Goal: Find specific page/section: Find specific page/section

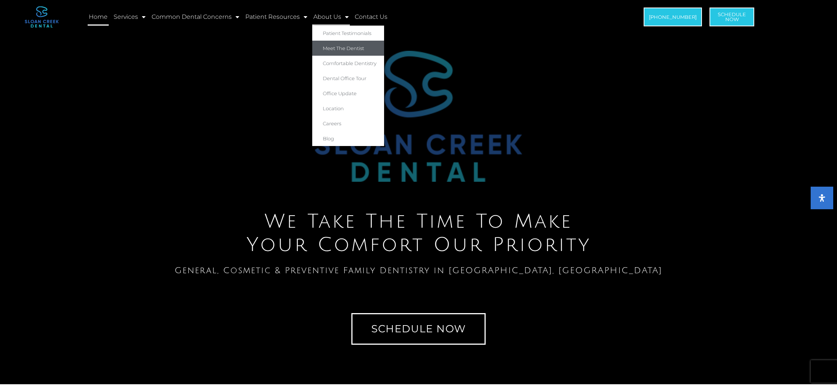
click at [337, 48] on link "Meet The Dentist" at bounding box center [348, 48] width 72 height 15
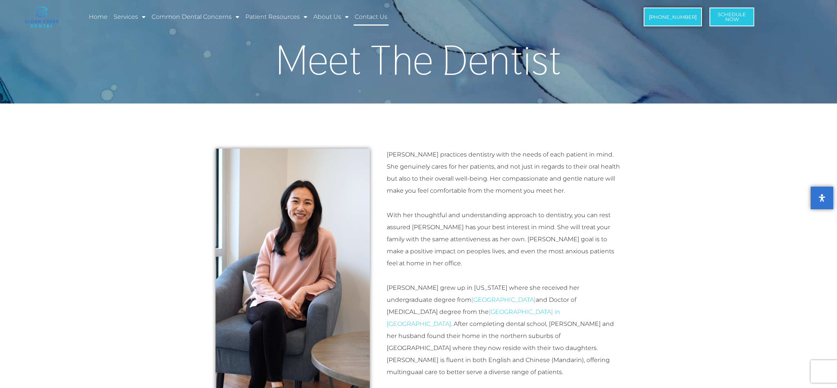
click at [371, 20] on link "Contact Us" at bounding box center [371, 16] width 35 height 17
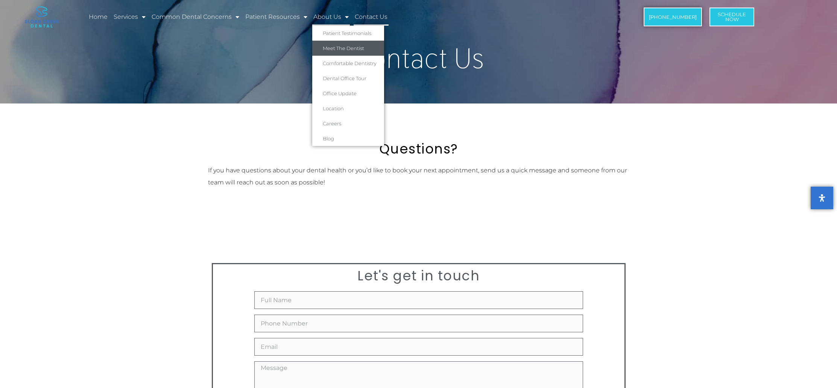
click at [343, 51] on link "Meet The Dentist" at bounding box center [348, 48] width 72 height 15
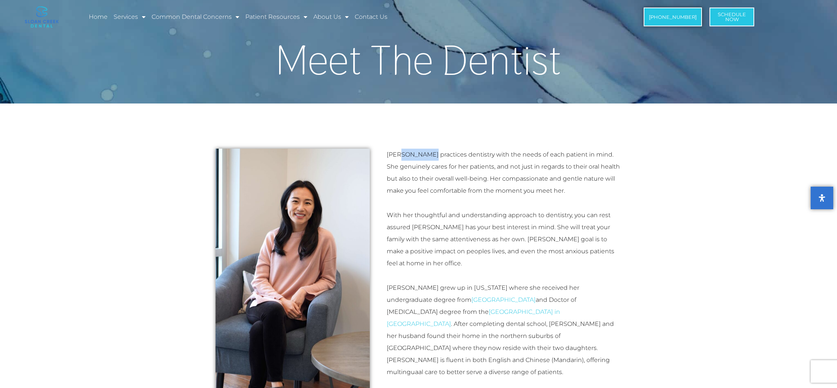
drag, startPoint x: 397, startPoint y: 154, endPoint x: 424, endPoint y: 154, distance: 27.1
click at [424, 154] on p "[PERSON_NAME] practices dentistry with the needs of each patient in mind. She g…" at bounding box center [504, 173] width 235 height 48
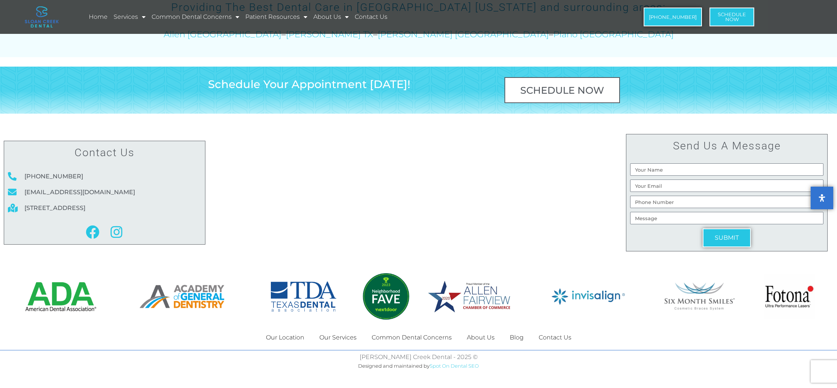
scroll to position [1363, 0]
